Goal: Task Accomplishment & Management: Manage account settings

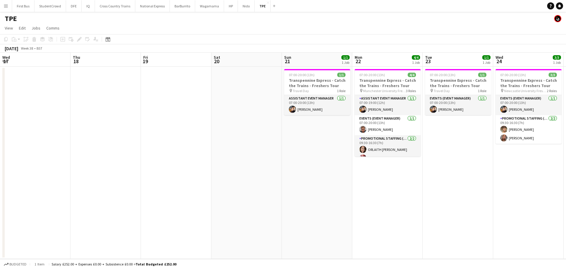
scroll to position [0, 185]
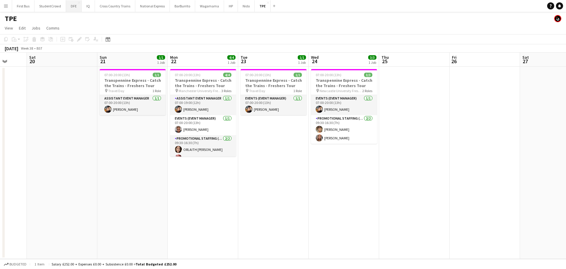
click at [71, 6] on button "DFE Close" at bounding box center [74, 6] width 16 height 12
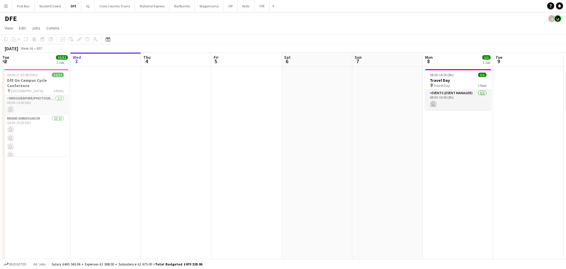
click at [0, 110] on app-calendar-viewport "Sun 31 Mon 1 Tue 2 32/32 1 Job Wed 3 Thu 4 Fri 5 Sat 6 Sun 7 Mon 8 1/1 1 Job Tu…" at bounding box center [283, 208] width 566 height 310
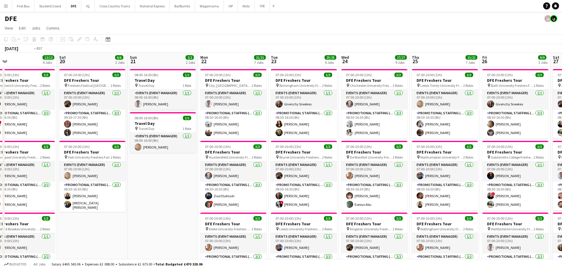
scroll to position [0, 167]
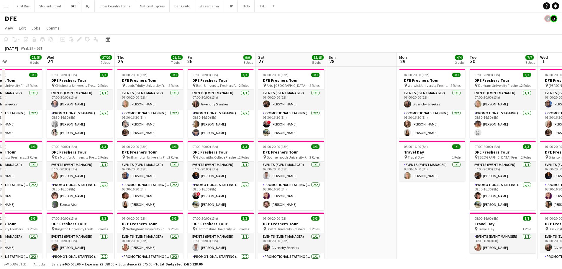
drag, startPoint x: 387, startPoint y: 90, endPoint x: 143, endPoint y: 90, distance: 244.3
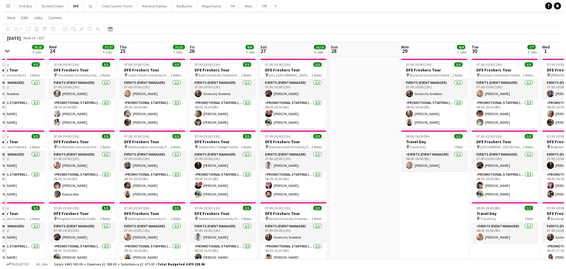
scroll to position [0, 0]
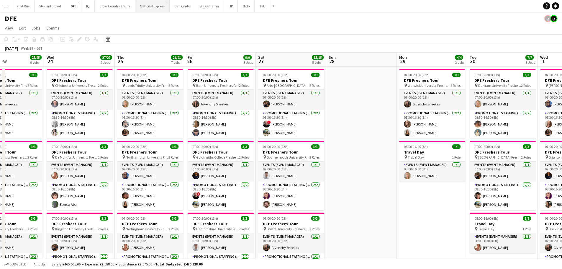
click at [144, 4] on button "National Express Close" at bounding box center [152, 6] width 35 height 12
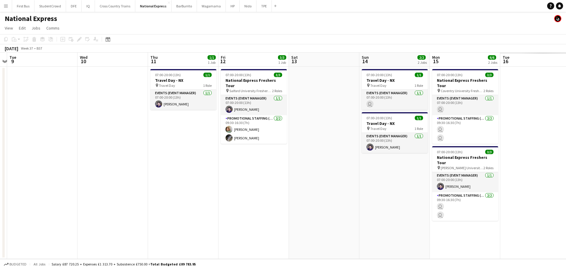
click at [0, 114] on app-calendar-viewport "Sat 6 Sun 7 Mon 8 Tue 9 Wed 10 Thu 11 1/1 1 Job Fri 12 3/3 1 Job Sat 13 Sun 14 …" at bounding box center [283, 156] width 566 height 206
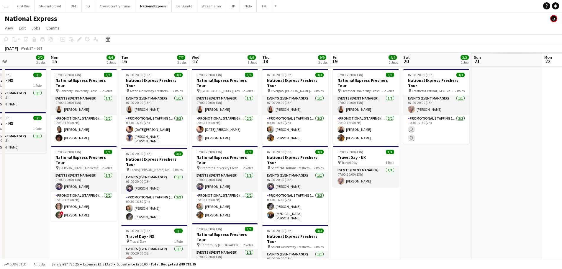
drag, startPoint x: 392, startPoint y: 100, endPoint x: 0, endPoint y: 96, distance: 391.8
click at [0, 96] on app-calendar-viewport "Thu 11 1/1 1 Job Fri 12 3/3 1 Job Sat 13 Sun 14 2/2 2 Jobs Mon 15 6/6 2 Jobs Tu…" at bounding box center [281, 182] width 562 height 258
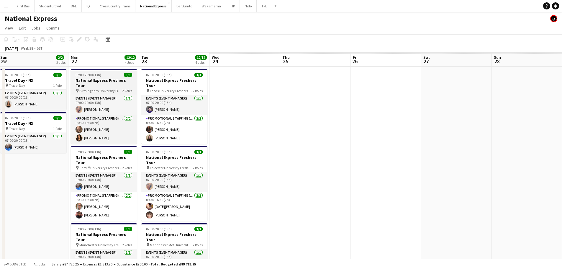
drag, startPoint x: 41, startPoint y: 88, endPoint x: 95, endPoint y: 86, distance: 54.0
click at [40, 88] on app-calendar-viewport "Tue 16 7/7 3 Jobs Wed 17 9/9 3 Jobs Thu 18 9/9 3 Jobs Fri 19 4/4 2 Jobs Sat 20 …" at bounding box center [281, 221] width 562 height 336
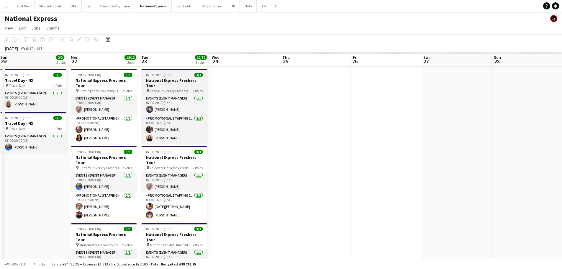
scroll to position [0, 143]
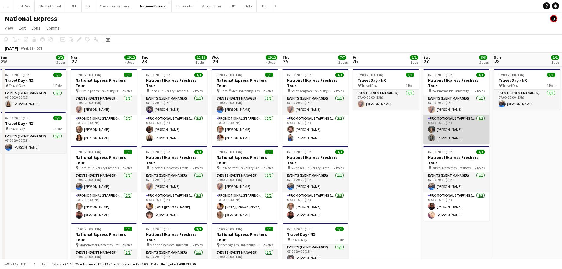
click at [445, 126] on app-card-role "Promotional Staffing (Brand Ambassadors) [DATE] 09:30-16:30 (7h) [PERSON_NAME] …" at bounding box center [456, 129] width 66 height 29
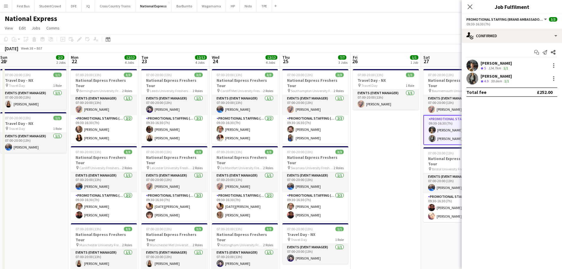
click at [559, 65] on div "[PERSON_NAME] Crew rating 5 124.7km 1/1" at bounding box center [512, 66] width 100 height 12
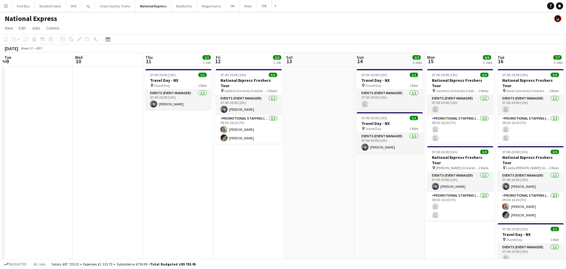
drag, startPoint x: 155, startPoint y: 128, endPoint x: 142, endPoint y: 120, distance: 15.5
click at [0, 134] on app-calendar-viewport "Sat 6 Sun 7 Mon 8 Tue 9 Wed 10 Thu 11 1/1 1 Job Fri 12 3/3 1 Job Sat 13 Sun 14 …" at bounding box center [283, 165] width 566 height 225
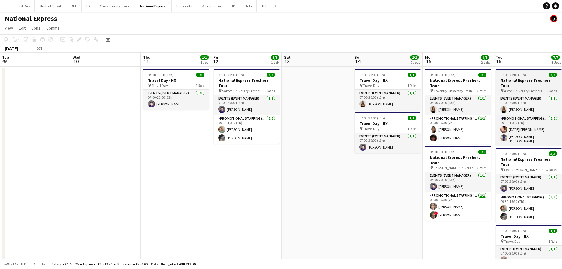
drag, startPoint x: 507, startPoint y: 95, endPoint x: 43, endPoint y: 89, distance: 464.1
click at [2, 93] on div "Sat 6 Sun 7 Mon 8 Tue 9 Wed 10 Thu 11 1/1 1 Job Fri 12 3/3 1 Job Sat 13 Sun 14 …" at bounding box center [281, 182] width 562 height 258
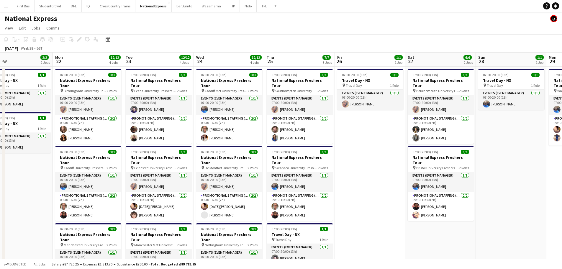
scroll to position [0, 302]
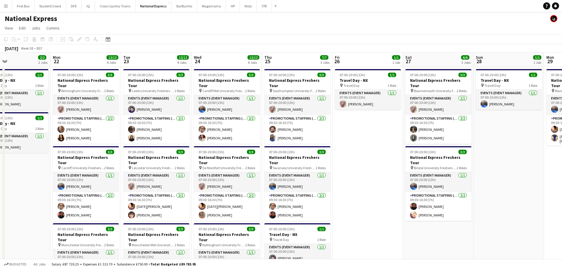
drag, startPoint x: 456, startPoint y: 91, endPoint x: 84, endPoint y: 93, distance: 372.3
click at [84, 93] on app-calendar-viewport "Wed 17 9/9 3 Jobs Thu 18 9/9 3 Jobs Fri 19 4/4 2 Jobs Sat 20 3/3 1 Job Sun 21 2…" at bounding box center [281, 221] width 562 height 336
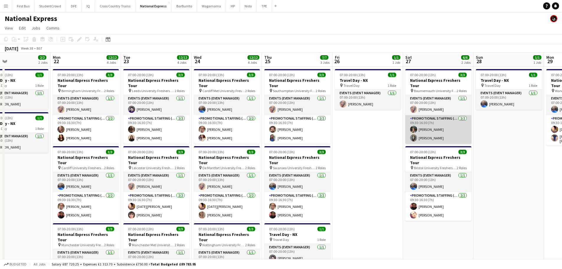
click at [439, 121] on app-card-role "Promotional Staffing (Brand Ambassadors) [DATE] 09:30-16:30 (7h) [PERSON_NAME] …" at bounding box center [438, 129] width 66 height 29
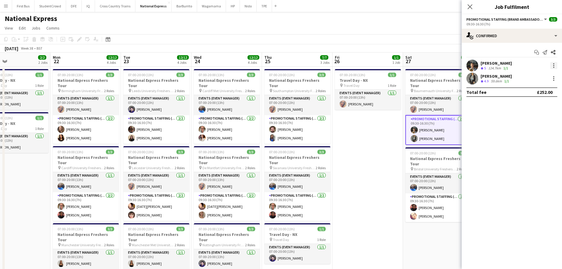
click at [553, 63] on div at bounding box center [553, 63] width 1 height 1
click at [533, 135] on span "Remove" at bounding box center [525, 132] width 18 height 5
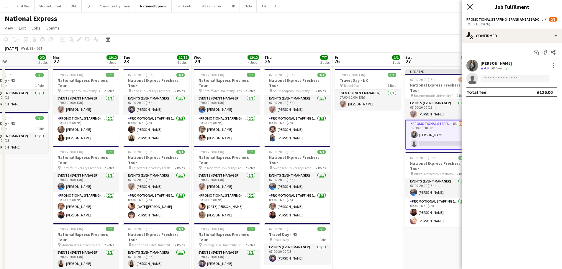
click at [468, 5] on icon at bounding box center [470, 7] width 6 height 6
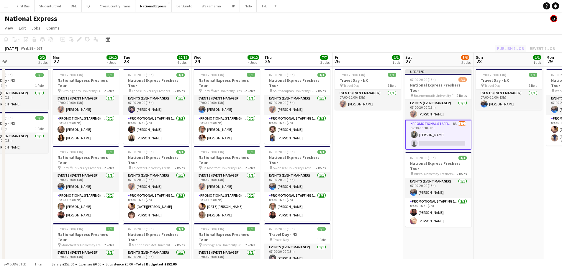
click at [522, 45] on div "Publish 1 job Revert 1 job" at bounding box center [526, 49] width 72 height 8
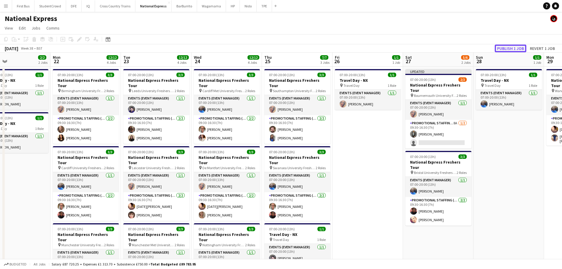
click at [520, 45] on button "Publish 1 job" at bounding box center [511, 49] width 32 height 8
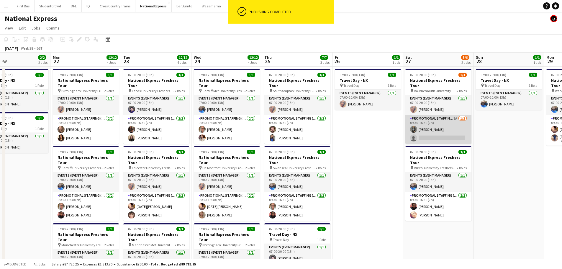
click at [439, 133] on app-card-role "Promotional Staffing (Brand Ambassadors) 8A 1/2 09:30-16:30 (7h) Johedennys San…" at bounding box center [438, 129] width 66 height 29
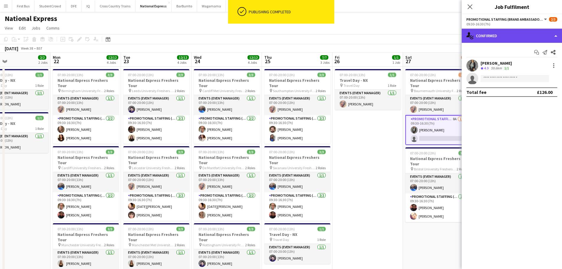
click at [494, 37] on div "single-neutral-actions-check-2 Confirmed" at bounding box center [512, 36] width 100 height 14
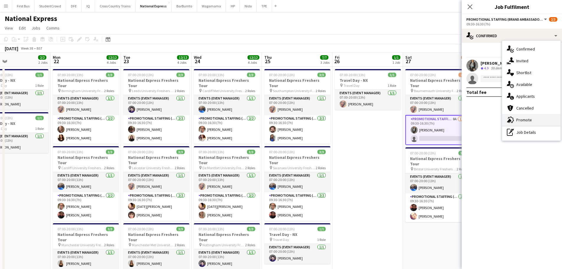
click at [531, 119] on span "Promote" at bounding box center [524, 119] width 16 height 5
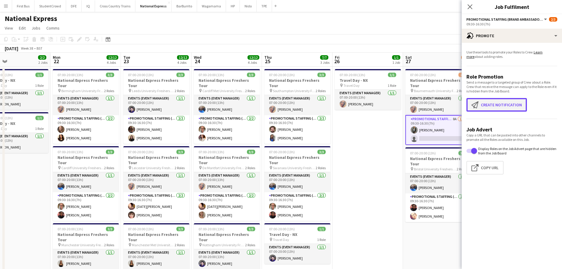
click at [499, 103] on button "Create notification Create notification" at bounding box center [496, 105] width 60 height 14
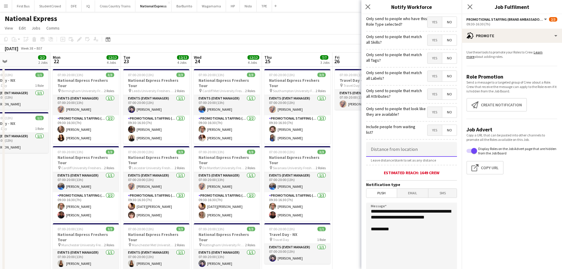
click at [405, 150] on input at bounding box center [411, 149] width 91 height 15
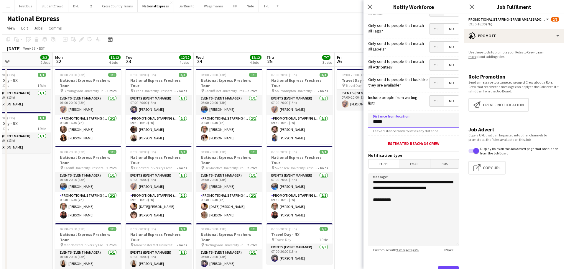
scroll to position [56, 0]
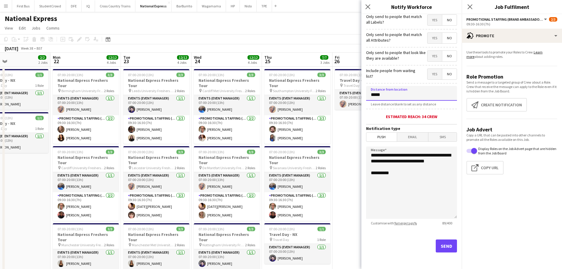
type input "*****"
click at [440, 246] on button "Send" at bounding box center [446, 245] width 21 height 13
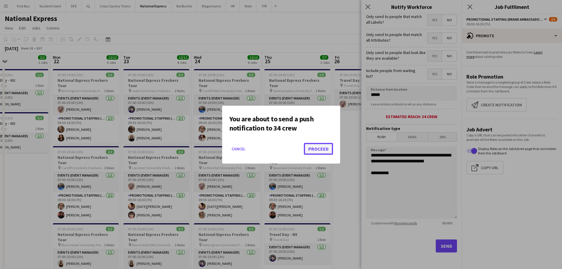
click at [319, 146] on button "Proceed" at bounding box center [318, 149] width 29 height 12
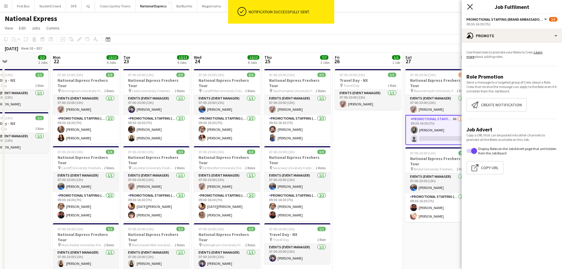
click at [469, 6] on icon "Close pop-in" at bounding box center [470, 7] width 6 height 6
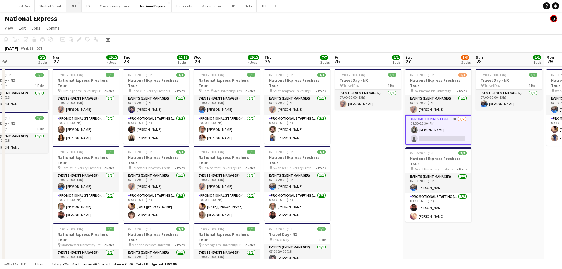
click at [75, 6] on button "DFE Close" at bounding box center [74, 6] width 16 height 12
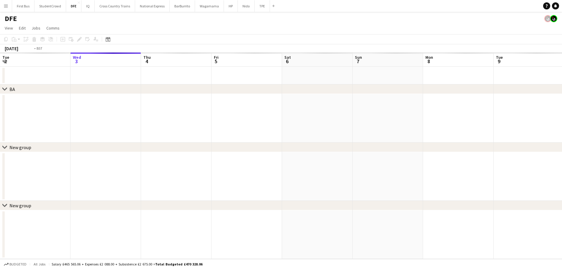
scroll to position [0, 196]
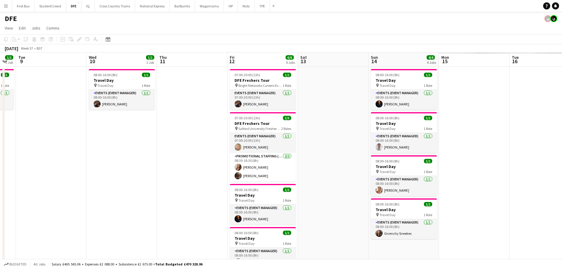
drag, startPoint x: 195, startPoint y: 128, endPoint x: 0, endPoint y: 128, distance: 195.3
click at [0, 128] on app-calendar-viewport "Sat 6 Sun 7 Mon 8 1/1 1 Job Tue 9 Wed 10 1/1 1 Job Thu 11 Fri 12 6/6 4 Jobs Sat…" at bounding box center [281, 208] width 562 height 310
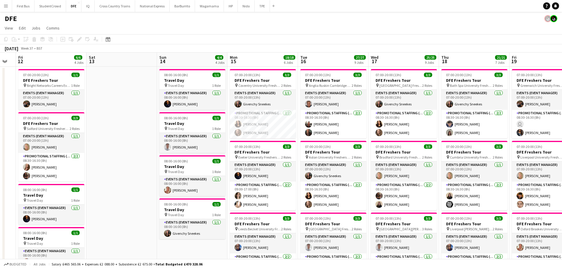
scroll to position [0, 216]
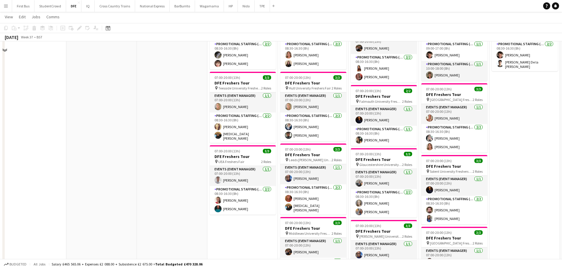
scroll to position [295, 0]
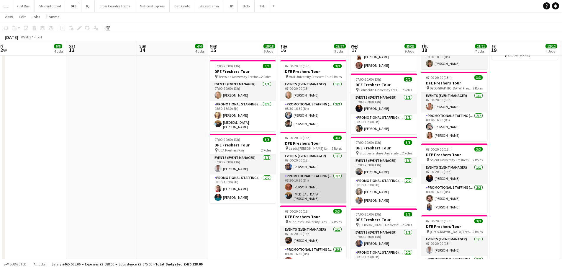
click at [309, 196] on app-card-role "Promotional Staffing (Brand Ambassadors) 2/2 08:30-16:30 (8h) Tanya Haughton Ya…" at bounding box center [313, 188] width 66 height 30
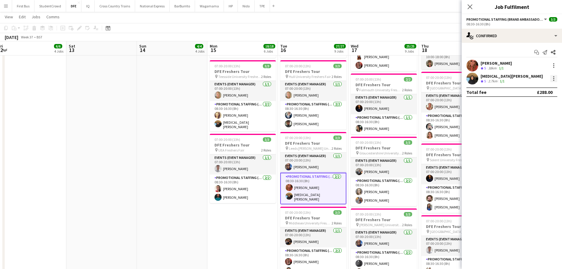
click at [553, 78] on div at bounding box center [553, 78] width 7 height 7
click at [532, 144] on span "Remove" at bounding box center [525, 145] width 18 height 5
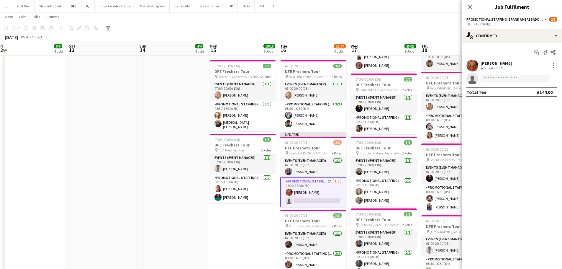
click at [427, 16] on app-page-menu "View Day view expanded Day view collapsed Month view Date picker Jump to today …" at bounding box center [281, 17] width 562 height 11
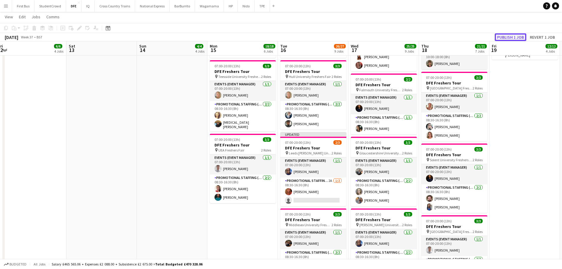
click at [510, 36] on button "Publish 1 job" at bounding box center [511, 37] width 32 height 8
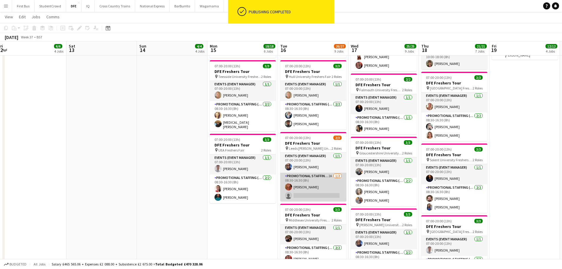
click at [304, 191] on app-card-role "Promotional Staffing (Brand Ambassadors) 2A 1/2 08:30-16:30 (8h) Tanya Haughton…" at bounding box center [313, 187] width 66 height 29
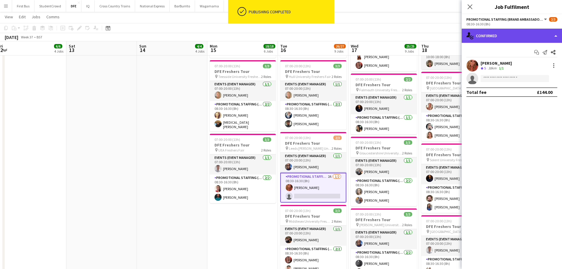
click at [512, 38] on div "single-neutral-actions-check-2 Confirmed" at bounding box center [512, 36] width 100 height 14
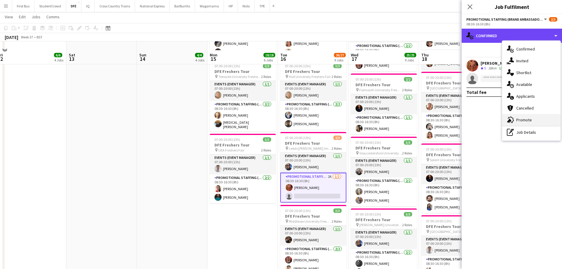
scroll to position [354, 0]
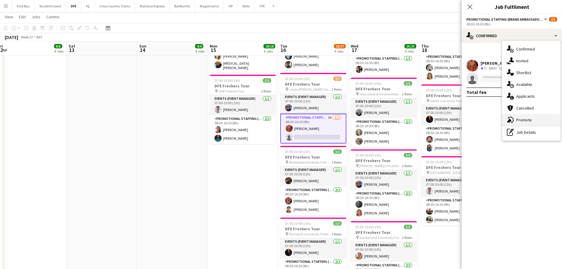
click at [528, 122] on span "Promote" at bounding box center [524, 119] width 16 height 5
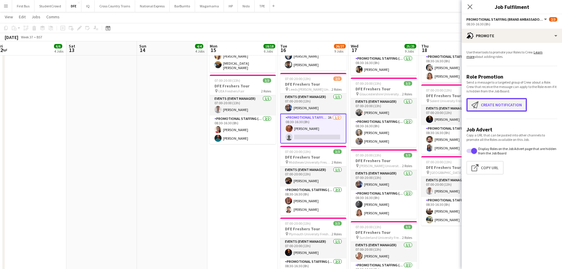
click at [504, 103] on button "Create notification Create notification" at bounding box center [496, 105] width 60 height 14
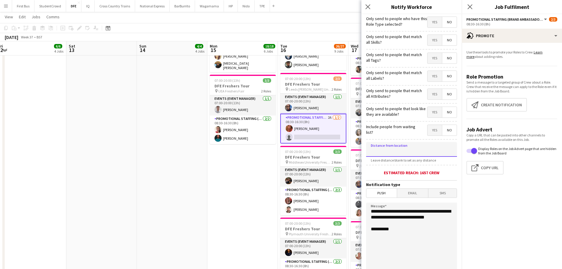
click at [410, 150] on input at bounding box center [411, 149] width 91 height 15
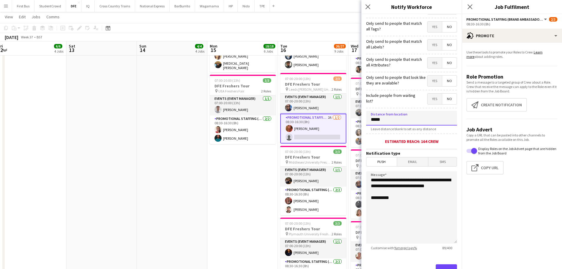
scroll to position [56, 0]
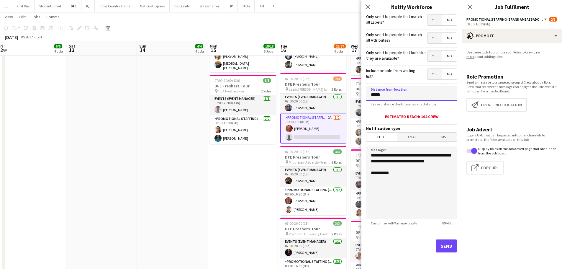
type input "*****"
click at [443, 248] on button "Send" at bounding box center [446, 245] width 21 height 13
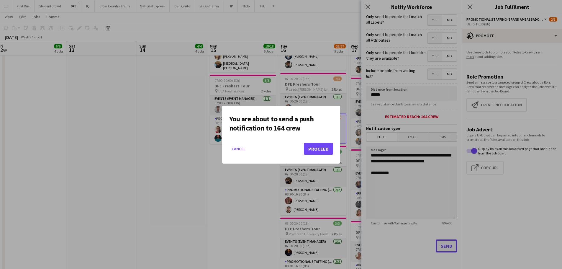
scroll to position [0, 0]
click at [326, 147] on button "Proceed" at bounding box center [318, 149] width 29 height 12
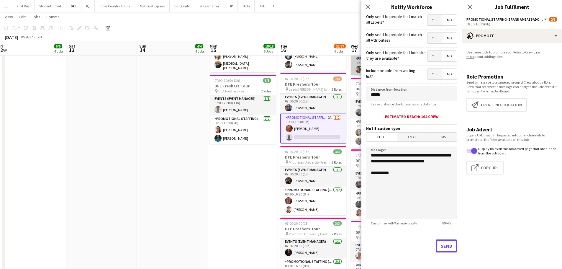
scroll to position [354, 0]
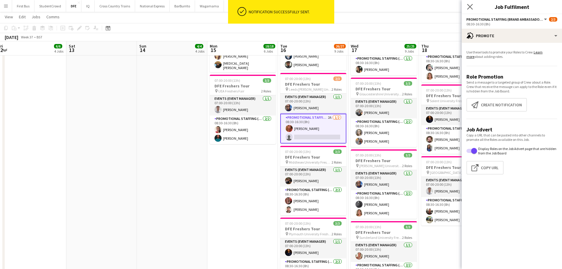
click at [474, 6] on app-icon "Close pop-in" at bounding box center [470, 7] width 9 height 9
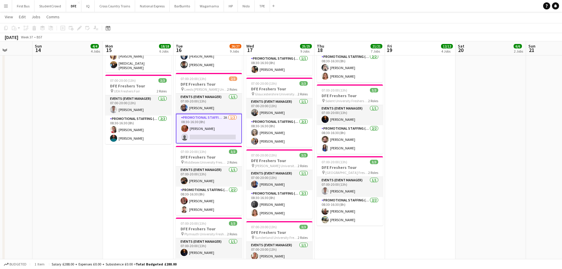
scroll to position [0, 211]
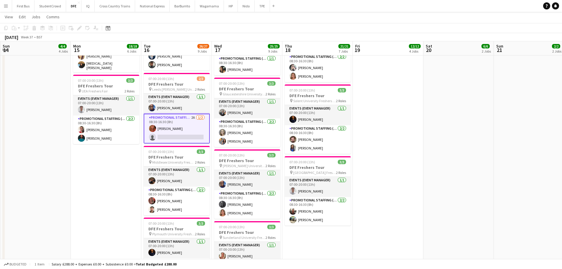
drag, startPoint x: 533, startPoint y: 136, endPoint x: 396, endPoint y: 133, distance: 136.6
click at [396, 133] on app-calendar-viewport "Thu 11 Fri 12 6/6 4 Jobs Sat 13 Sun 14 4/4 4 Jobs Mon 15 18/18 6 Jobs Tue 16 26…" at bounding box center [281, 62] width 562 height 786
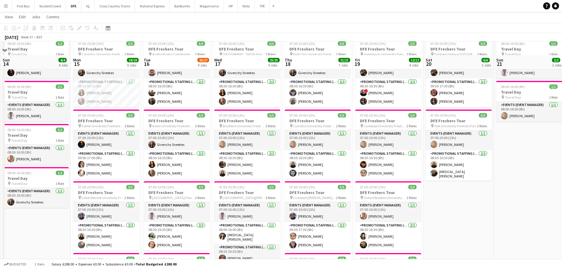
scroll to position [30, 0]
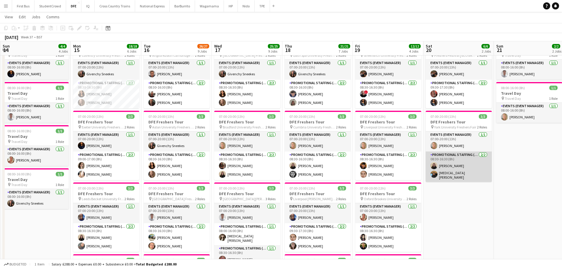
click at [448, 174] on app-card-role "Promotional Staffing (Brand Ambassadors) 2/2 08:30-16:30 (8h) Ione Smith Yasmin…" at bounding box center [459, 166] width 66 height 30
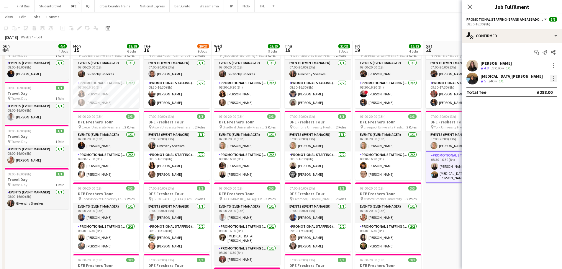
click at [554, 77] on div at bounding box center [553, 76] width 1 height 1
click at [529, 145] on span "Remove" at bounding box center [525, 145] width 18 height 5
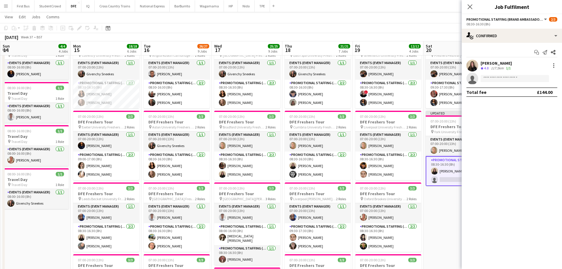
click at [468, 4] on app-icon "Close pop-in" at bounding box center [469, 6] width 7 height 7
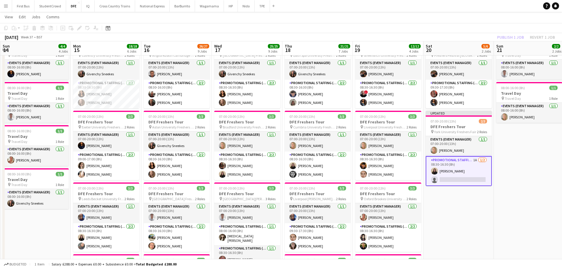
click at [449, 11] on app-navbar "Menu Boards Boards Boards All jobs Status Workforce Workforce My Workforce Recr…" at bounding box center [281, 6] width 562 height 12
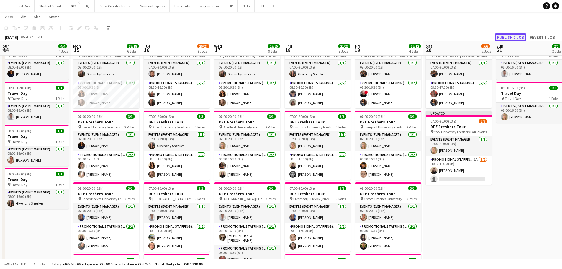
click at [508, 39] on button "Publish 1 job" at bounding box center [511, 37] width 32 height 8
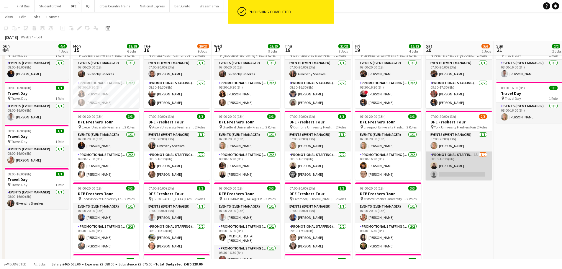
click at [458, 178] on app-card-role "Promotional Staffing (Brand Ambassadors) 1A 1/2 08:30-16:30 (8h) Ione Smith sin…" at bounding box center [459, 165] width 66 height 29
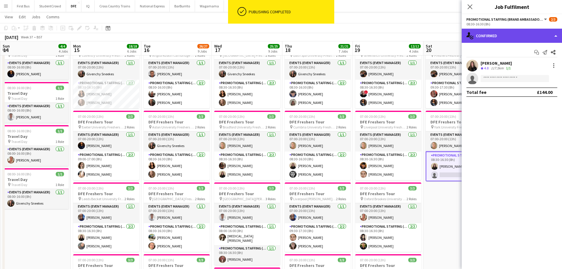
drag, startPoint x: 507, startPoint y: 34, endPoint x: 505, endPoint y: 37, distance: 4.1
click at [507, 33] on div "single-neutral-actions-check-2 Confirmed" at bounding box center [512, 36] width 100 height 14
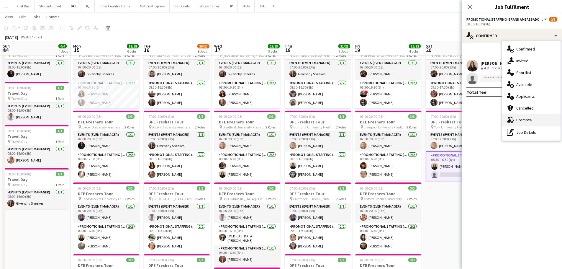
click at [527, 120] on span "Promote" at bounding box center [524, 119] width 16 height 5
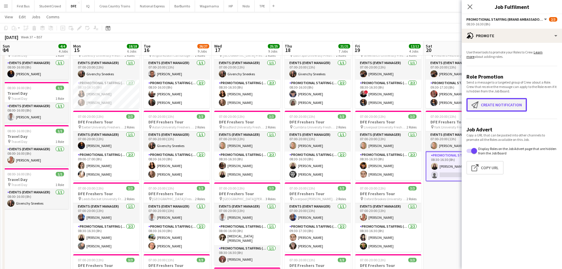
click at [502, 107] on button "Create notification Create notification" at bounding box center [496, 105] width 60 height 14
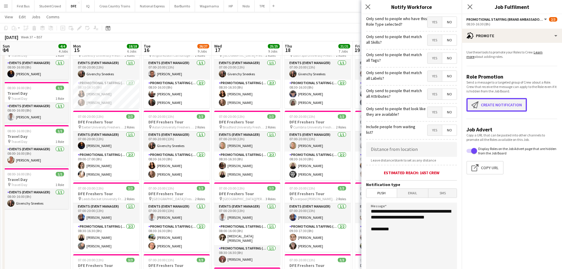
click at [501, 104] on button "Create notification Create notification" at bounding box center [496, 105] width 60 height 14
click at [415, 151] on input at bounding box center [411, 149] width 91 height 15
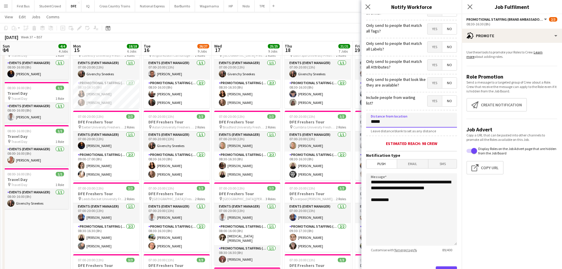
scroll to position [56, 0]
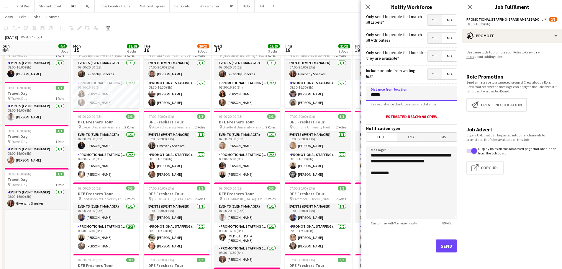
type input "*****"
click at [446, 245] on button "Send" at bounding box center [446, 245] width 21 height 13
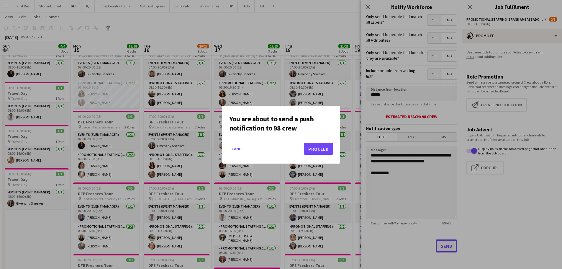
scroll to position [0, 0]
click at [313, 154] on button "Proceed" at bounding box center [318, 149] width 29 height 12
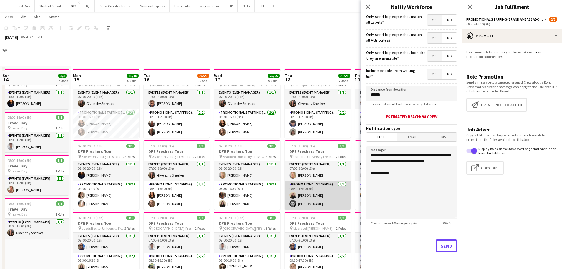
scroll to position [30, 0]
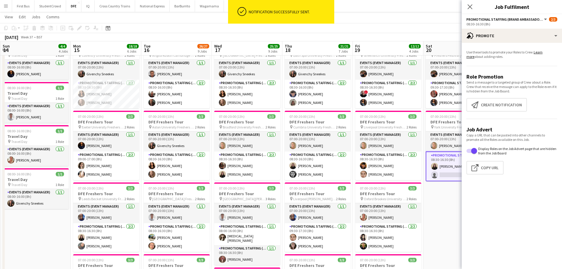
drag, startPoint x: 470, startPoint y: 6, endPoint x: 469, endPoint y: 9, distance: 3.6
click at [470, 6] on icon "Close pop-in" at bounding box center [470, 6] width 5 height 5
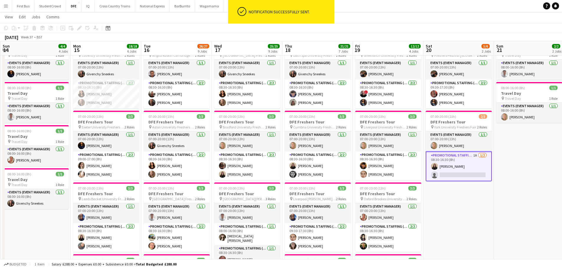
click at [493, 40] on div "September 2025 Week 37 • BST" at bounding box center [281, 37] width 562 height 8
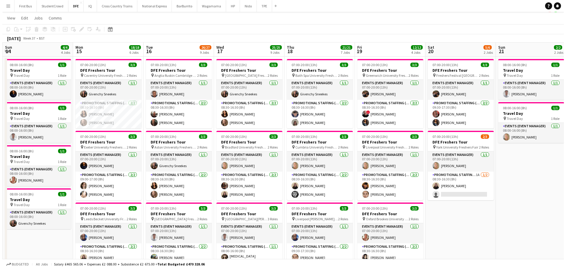
scroll to position [0, 0]
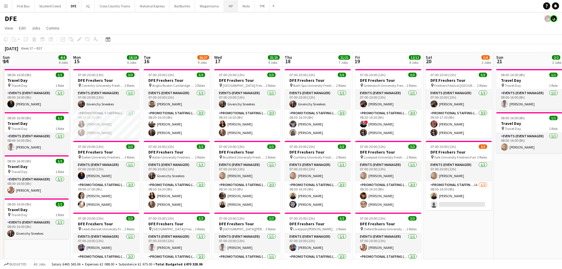
click at [226, 8] on button "HP Close" at bounding box center [231, 6] width 14 height 12
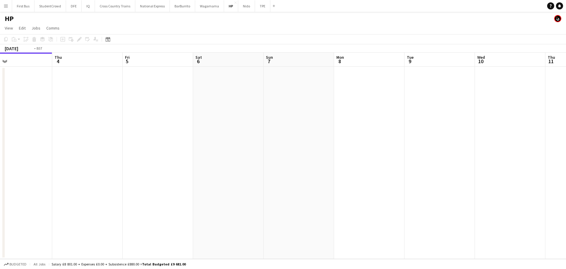
drag, startPoint x: 512, startPoint y: 125, endPoint x: 209, endPoint y: 123, distance: 302.4
click at [1, 132] on app-calendar-viewport "Sun 31 Mon 1 Tue 2 Wed 3 Thu 4 Fri 5 Sat 6 Sun 7 Mon 8 Tue 9 Wed 10 Thu 11 Fri …" at bounding box center [283, 156] width 566 height 206
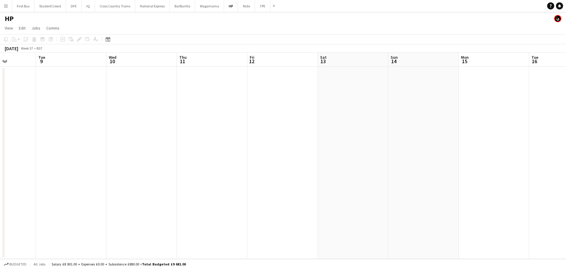
drag, startPoint x: 165, startPoint y: 130, endPoint x: 98, endPoint y: 130, distance: 67.0
click at [98, 130] on app-calendar-viewport "Sat 6 Sun 7 Mon 8 Tue 9 Wed 10 Thu 11 Fri 12 Sat 13 Sun 14 Mon 15 Tue 16 Wed 17…" at bounding box center [283, 156] width 566 height 206
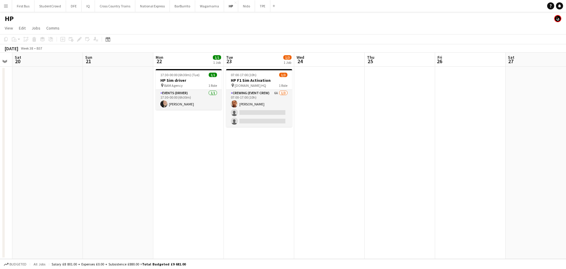
drag, startPoint x: 482, startPoint y: 146, endPoint x: 162, endPoint y: 127, distance: 320.4
click at [126, 142] on app-calendar-viewport "Wed 17 Thu 18 Fri 19 Sat 20 Sun 21 Mon 22 1/1 1 Job Tue 23 1/3 1 Job Wed 24 Thu…" at bounding box center [283, 156] width 566 height 206
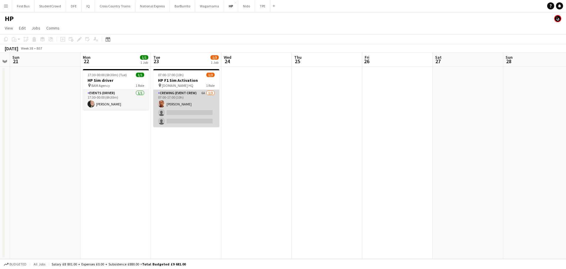
click at [191, 118] on app-card-role "Crewing (Event Crew) 6A 1/3 07:00-17:00 (10h) James Allen single-neutral-action…" at bounding box center [186, 108] width 66 height 37
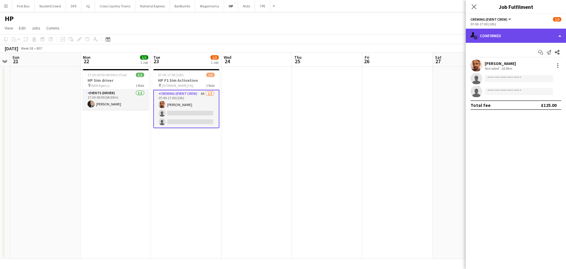
click at [551, 37] on div "single-neutral-actions-check-2 Confirmed" at bounding box center [516, 36] width 100 height 14
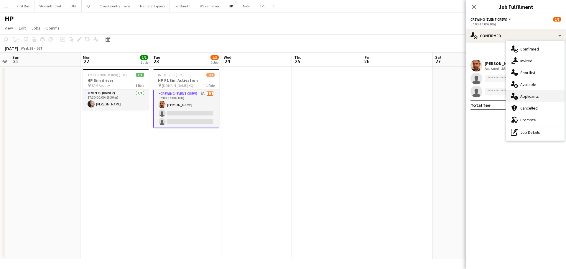
click at [533, 95] on span "Applicants" at bounding box center [530, 96] width 19 height 5
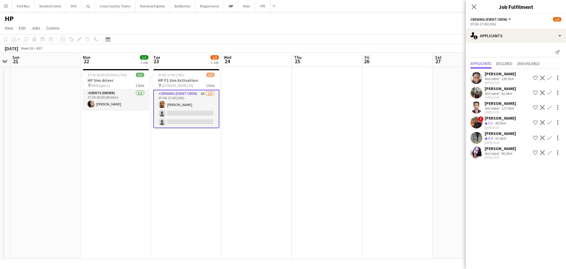
click at [434, 17] on div "HP" at bounding box center [283, 17] width 566 height 11
